Goal: Task Accomplishment & Management: Manage account settings

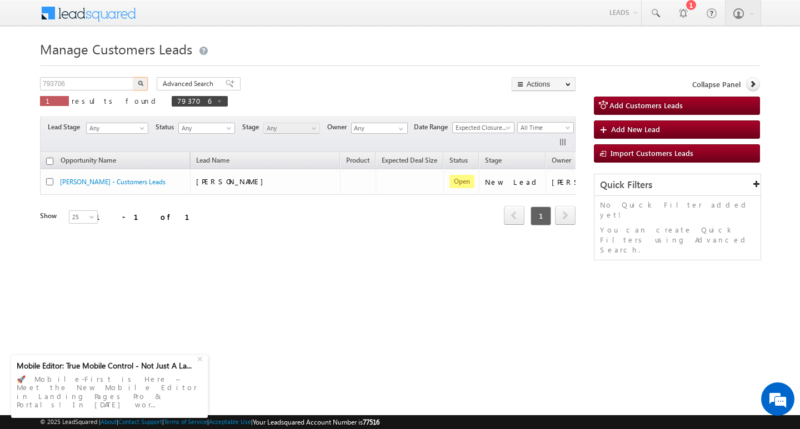
click at [108, 84] on input "793706" at bounding box center [87, 83] width 95 height 13
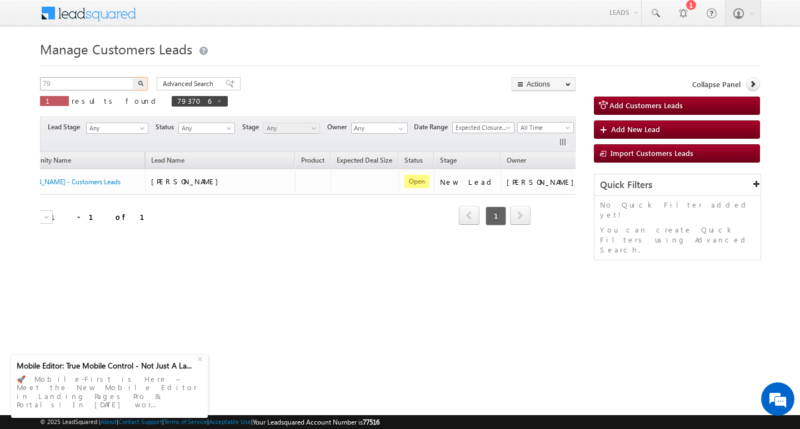
type input "7"
type input "Search Customers Leads"
click at [54, 80] on input "text" at bounding box center [87, 83] width 95 height 13
paste input "[PERSON_NAME] DAULATRAOJI [PERSON_NAME]/ ag 52/ job / mothe inc"
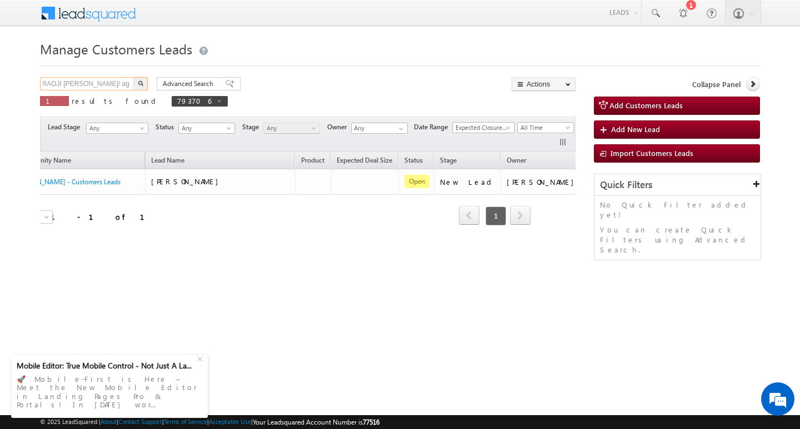
click at [121, 80] on input "[PERSON_NAME] DAULATRAOJI [PERSON_NAME]/ ag 52/ job / mothe inc" at bounding box center [87, 83] width 95 height 13
type input "inc"
click at [86, 93] on div "inc X 1 results found 793706" at bounding box center [134, 93] width 188 height 32
click at [87, 86] on input "inc" at bounding box center [87, 83] width 95 height 13
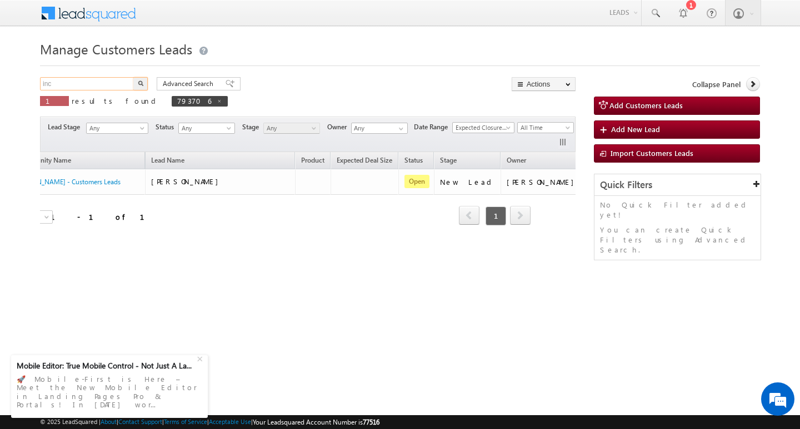
click at [87, 86] on input "inc" at bounding box center [87, 83] width 95 height 13
type input "Search Customers Leads"
click at [101, 80] on input "text" at bounding box center [87, 83] width 95 height 13
paste input "793415"
type input "793415"
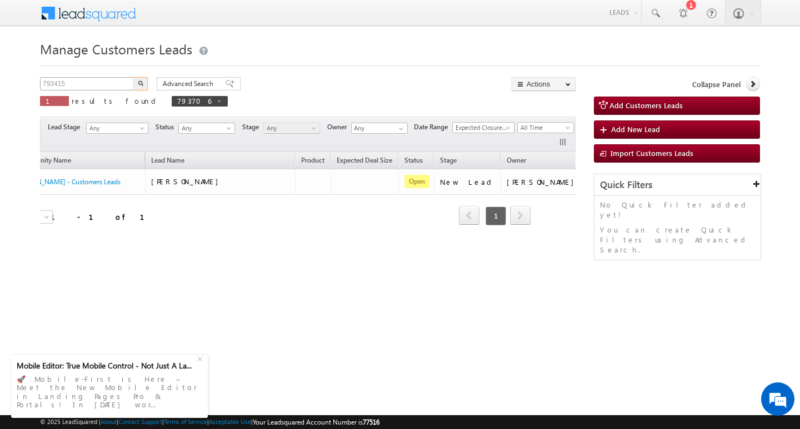
click at [133, 77] on button "button" at bounding box center [140, 83] width 14 height 13
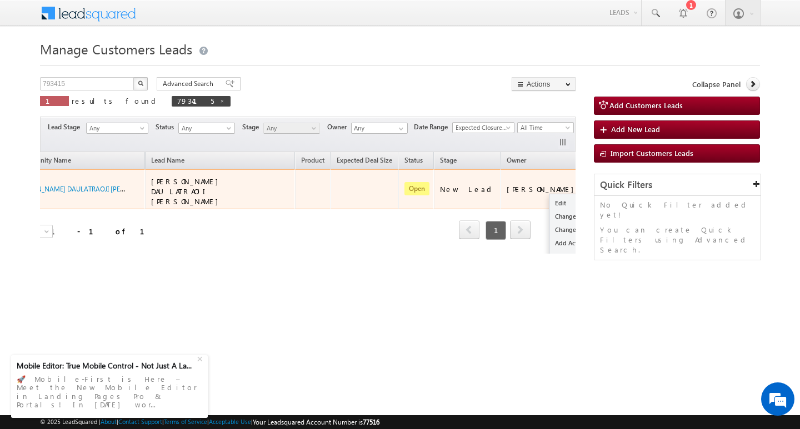
click at [593, 182] on span at bounding box center [599, 188] width 12 height 12
click at [549, 198] on link "Edit" at bounding box center [577, 203] width 56 height 13
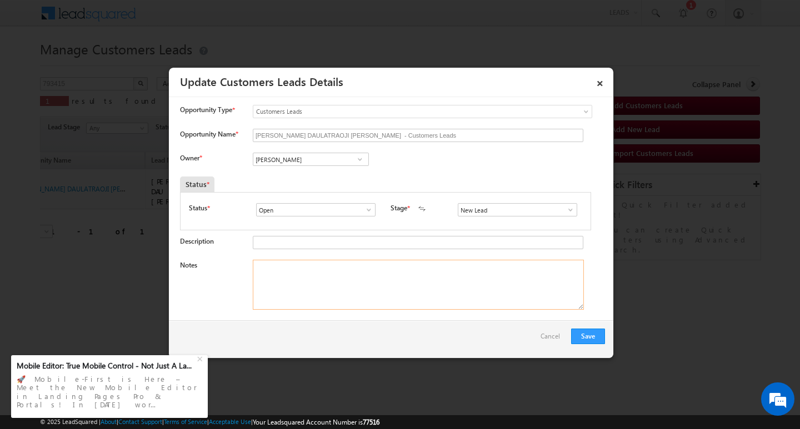
click at [380, 293] on textarea "Notes" at bounding box center [418, 285] width 331 height 50
click at [312, 160] on input "[PERSON_NAME]" at bounding box center [311, 159] width 116 height 13
click at [303, 291] on textarea "Notes" at bounding box center [418, 285] width 331 height 50
paste textarea "[PERSON_NAME] DAULATRAOJI [PERSON_NAME]/ ag 52/ job / mothe income : 15k / wora…"
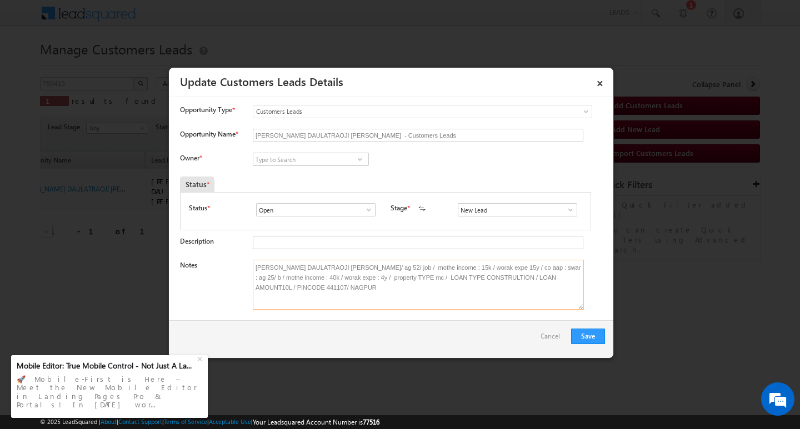
type textarea "[PERSON_NAME] DAULATRAOJI [PERSON_NAME]/ ag 52/ job / mothe income : 15k / wora…"
click at [292, 157] on input at bounding box center [311, 159] width 116 height 13
paste input "[PERSON_NAME] [PERSON_NAME]"
click at [319, 173] on link "[PERSON_NAME] Bhati [EMAIL_ADDRESS][PERSON_NAME][DOMAIN_NAME]" at bounding box center [311, 176] width 116 height 21
type input "[PERSON_NAME] [PERSON_NAME]"
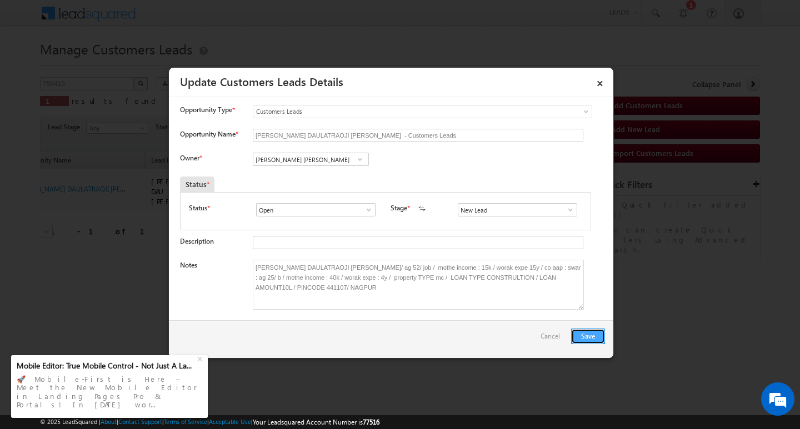
click at [578, 338] on button "Save" at bounding box center [588, 337] width 34 height 16
